Goal: Information Seeking & Learning: Learn about a topic

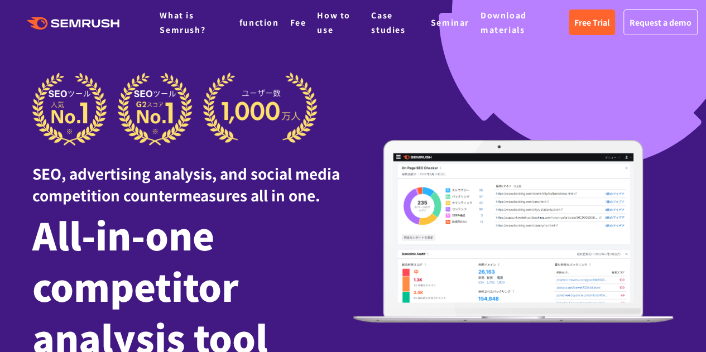
click at [392, 64] on div at bounding box center [353, 354] width 706 height 709
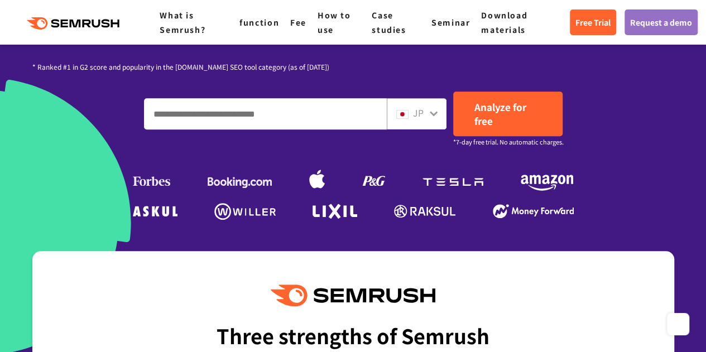
scroll to position [308, 0]
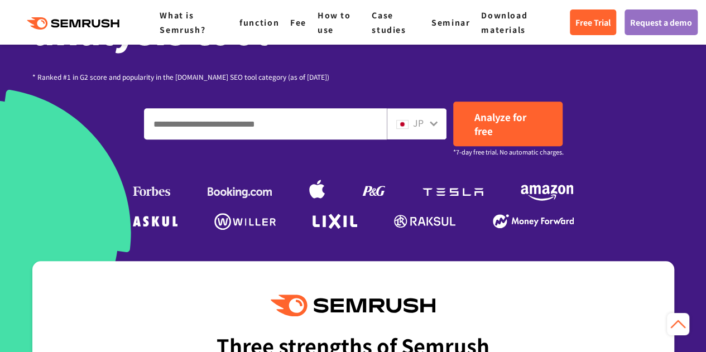
click at [345, 121] on input "Enter a domain, keyword or URL" at bounding box center [266, 124] width 242 height 30
click at [363, 125] on input "Enter a domain, keyword or URL" at bounding box center [266, 124] width 242 height 30
type input "**********"
click at [434, 130] on div "JP" at bounding box center [417, 123] width 60 height 31
click at [431, 128] on icon at bounding box center [433, 123] width 9 height 9
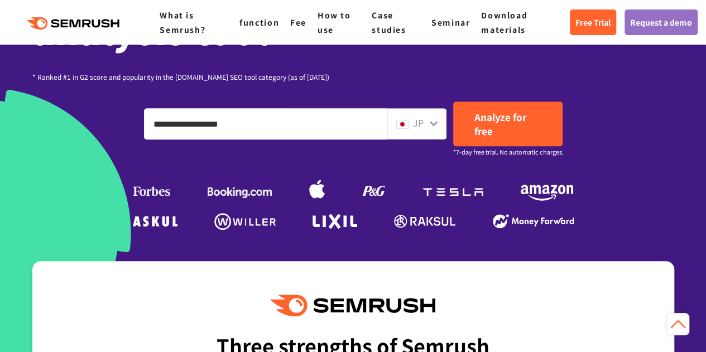
click at [422, 126] on font "JP" at bounding box center [418, 122] width 11 height 13
click at [413, 125] on font "JP" at bounding box center [418, 122] width 11 height 13
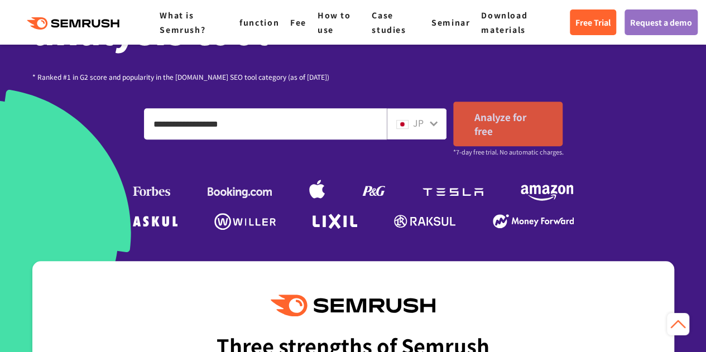
click at [482, 132] on font "Analyze for free" at bounding box center [500, 124] width 52 height 28
